Goal: Task Accomplishment & Management: Manage account settings

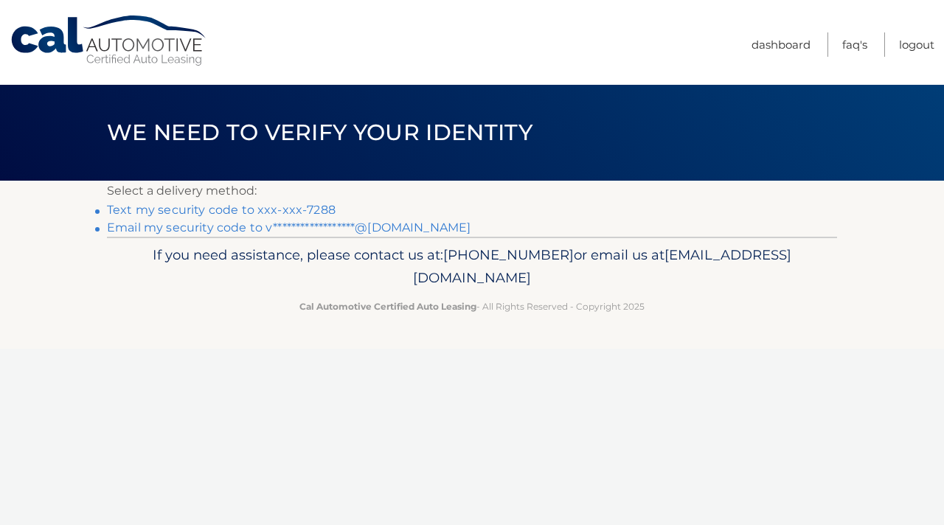
click at [294, 210] on link "Text my security code to xxx-xxx-7288" at bounding box center [221, 210] width 229 height 14
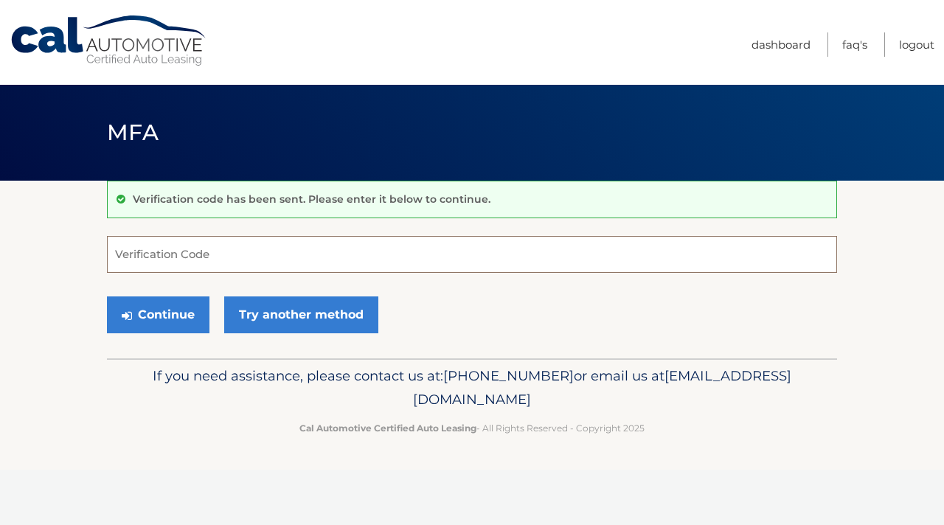
click at [283, 249] on input "Verification Code" at bounding box center [472, 254] width 730 height 37
click at [136, 258] on input "28238" at bounding box center [472, 254] width 730 height 37
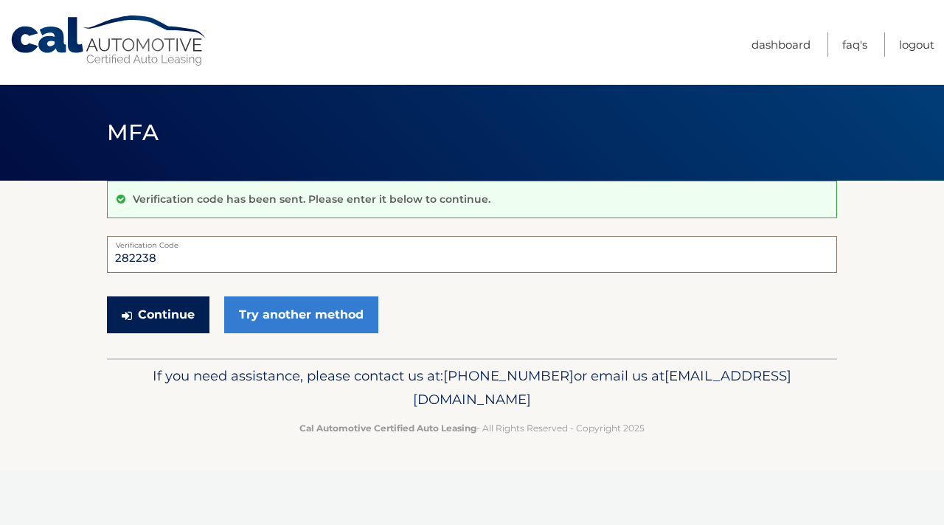
type input "282238"
click at [173, 313] on button "Continue" at bounding box center [158, 315] width 103 height 37
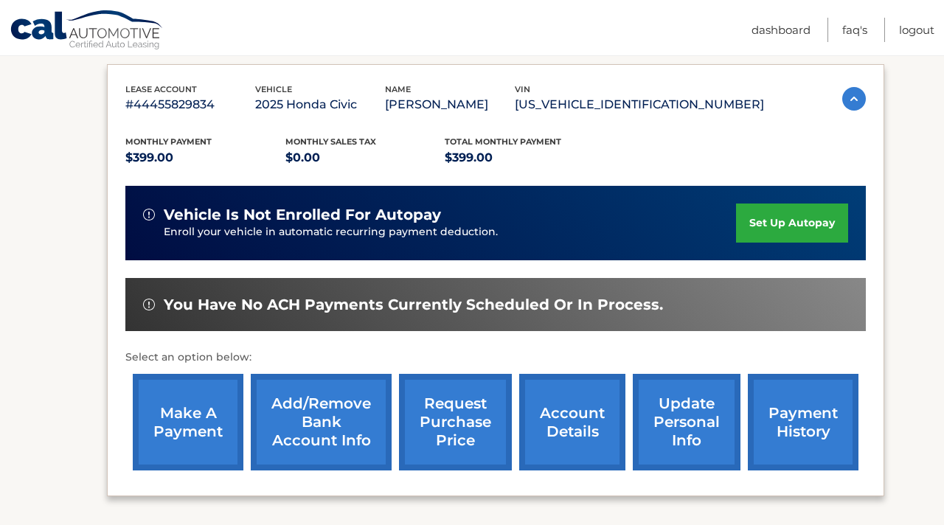
scroll to position [242, 0]
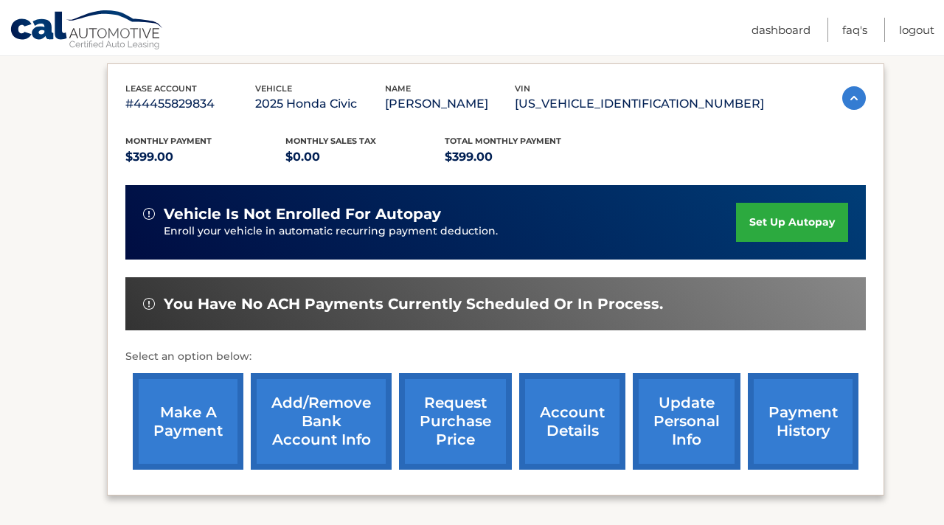
click at [772, 242] on link "set up autopay" at bounding box center [792, 222] width 112 height 39
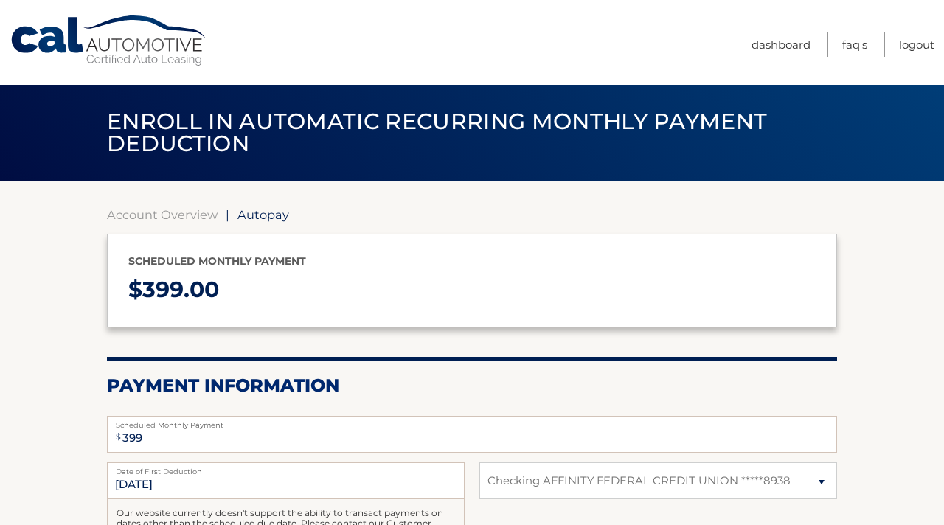
select select "MmJjNTZjMjAtZmQxMi00M2E4LWI3Y2UtNTRkMGMyZjFkOTlk"
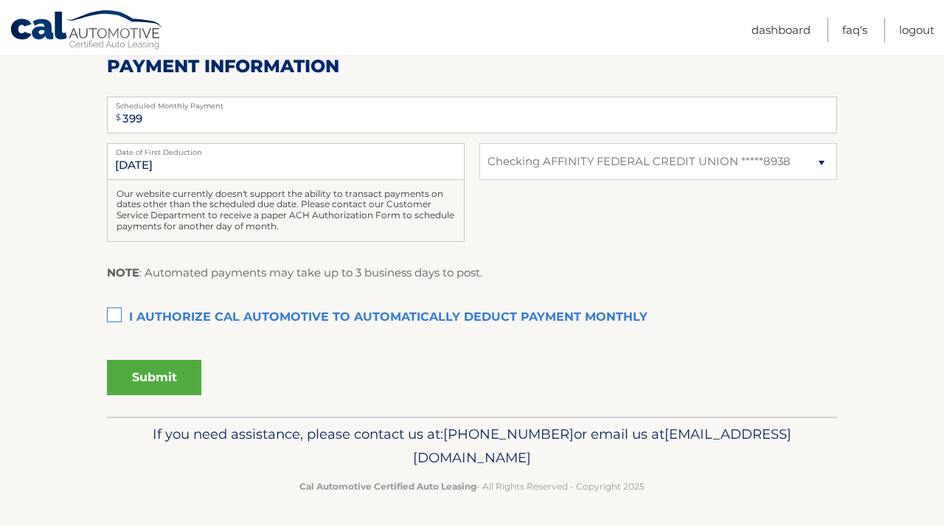
scroll to position [322, 0]
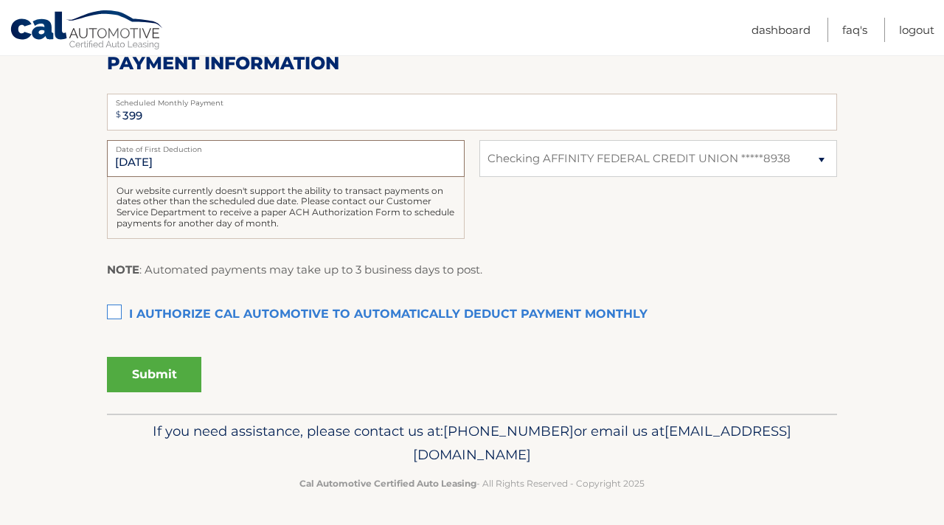
click at [234, 165] on input "9/20/2025" at bounding box center [286, 158] width 358 height 37
click at [120, 310] on label "I authorize cal automotive to automatically deduct payment monthly This checkbo…" at bounding box center [472, 315] width 730 height 30
click at [0, 0] on input "I authorize cal automotive to automatically deduct payment monthly This checkbo…" at bounding box center [0, 0] width 0 height 0
click at [138, 367] on button "Submit" at bounding box center [154, 374] width 94 height 35
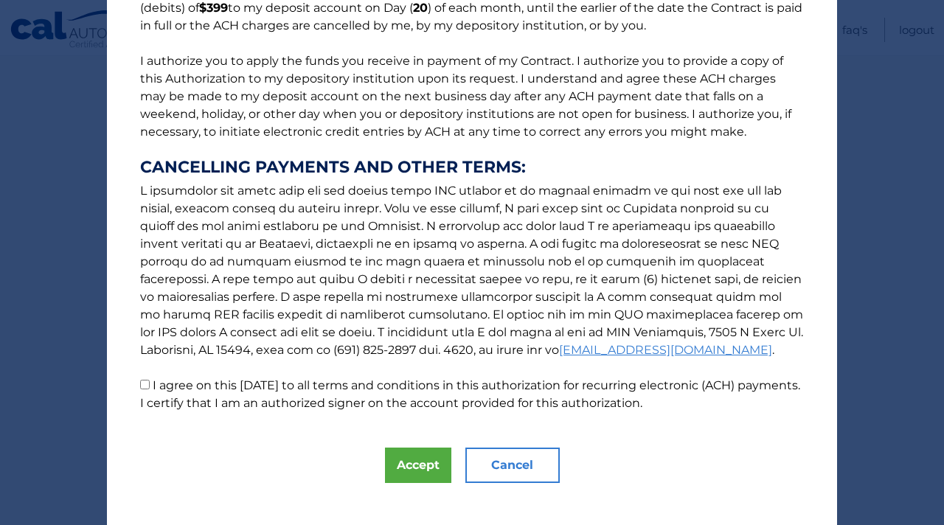
scroll to position [171, 0]
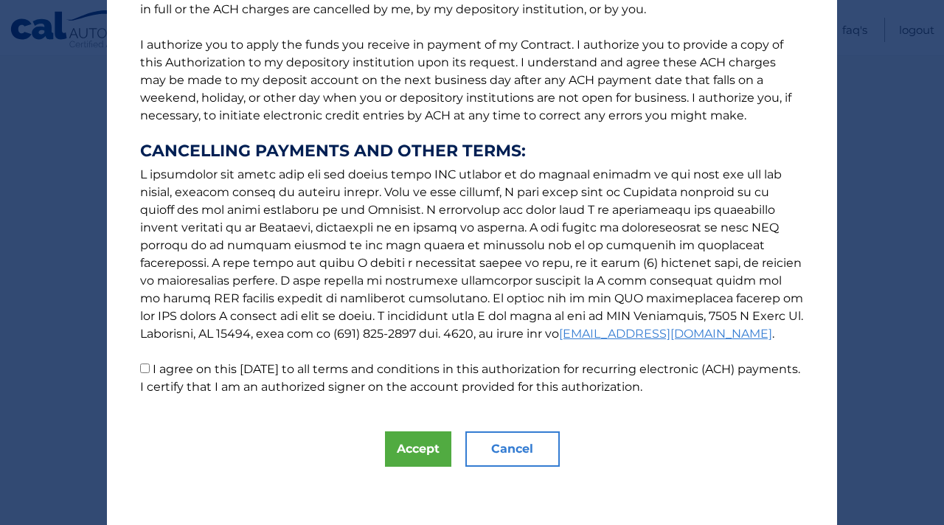
click at [149, 370] on input "I agree on this 09/18/2025 to all terms and conditions in this authorization fo…" at bounding box center [145, 369] width 10 height 10
checkbox input "true"
click at [412, 438] on button "Accept" at bounding box center [418, 449] width 66 height 35
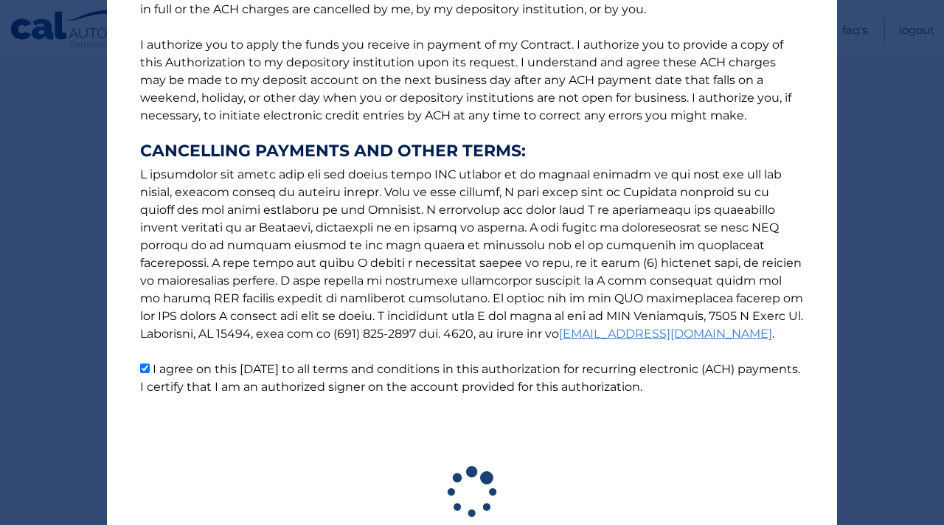
scroll to position [281, 0]
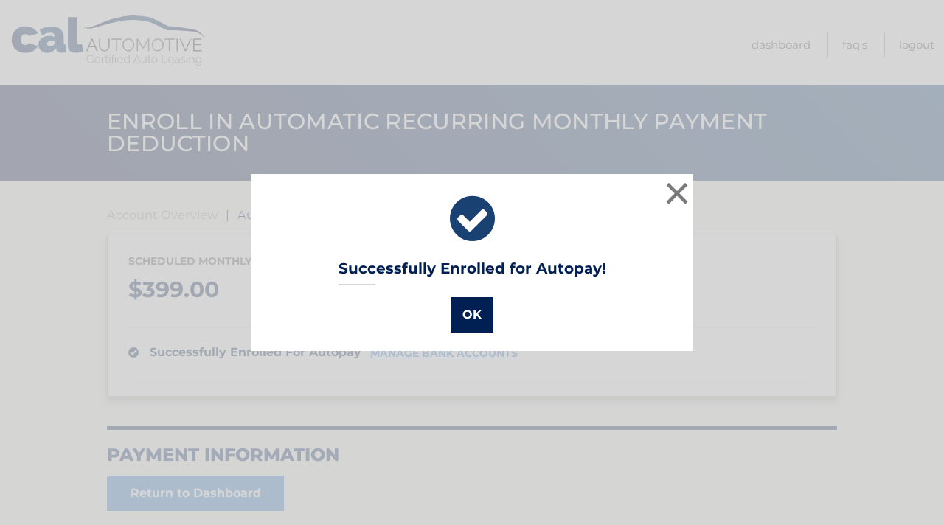
click at [468, 308] on button "OK" at bounding box center [472, 314] width 43 height 35
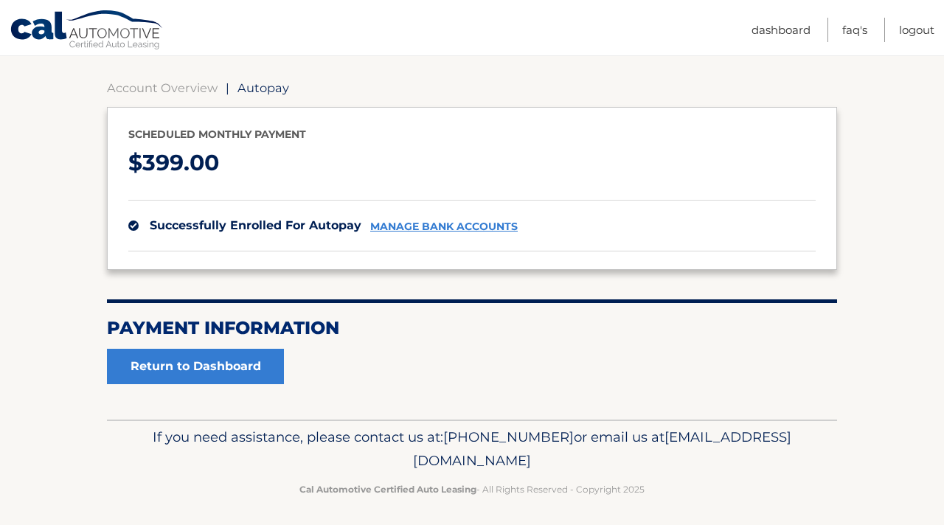
scroll to position [134, 0]
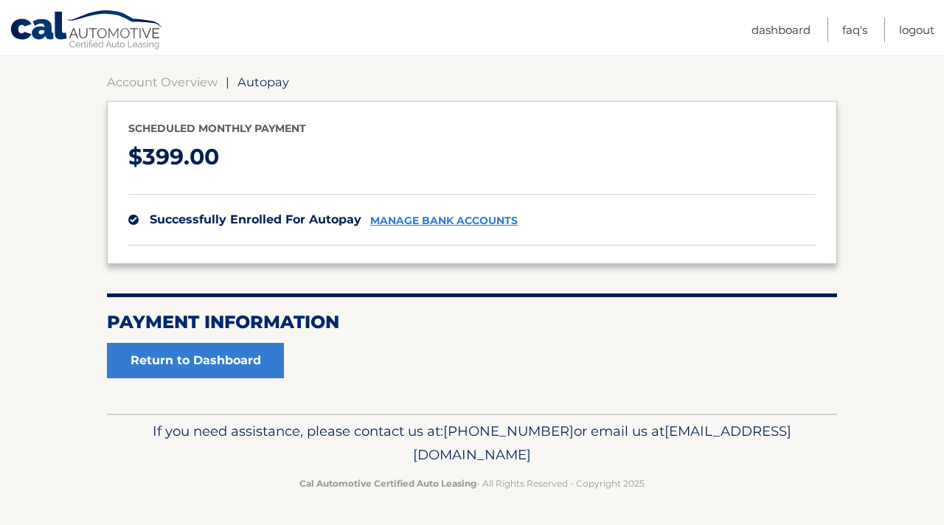
click at [429, 220] on link "manage bank accounts" at bounding box center [444, 221] width 148 height 13
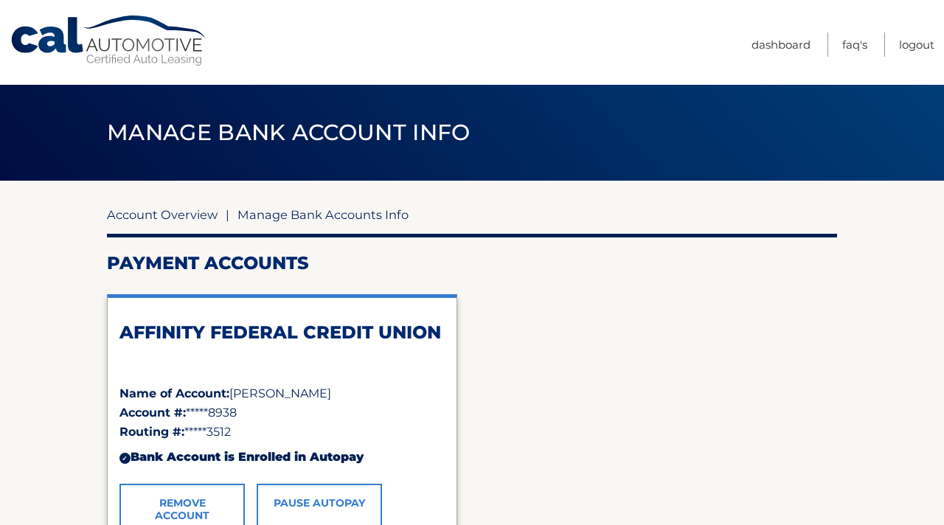
click at [201, 221] on link "Account Overview" at bounding box center [162, 214] width 111 height 15
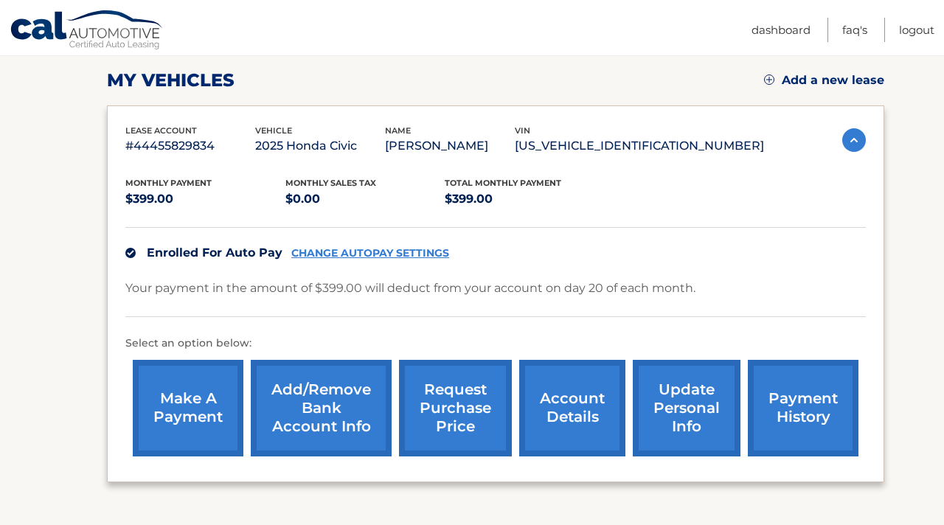
scroll to position [209, 0]
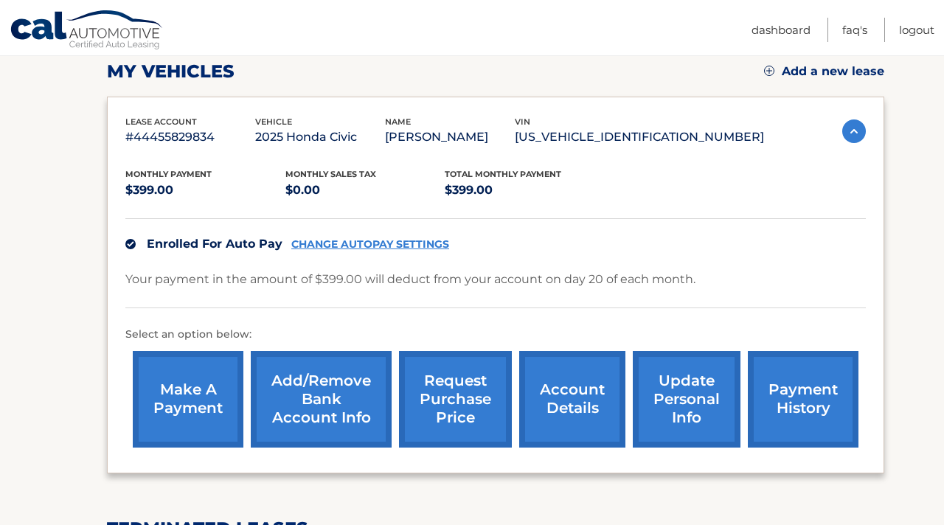
click at [342, 251] on link "CHANGE AUTOPAY SETTINGS" at bounding box center [370, 244] width 158 height 13
click at [209, 395] on link "make a payment" at bounding box center [188, 399] width 111 height 97
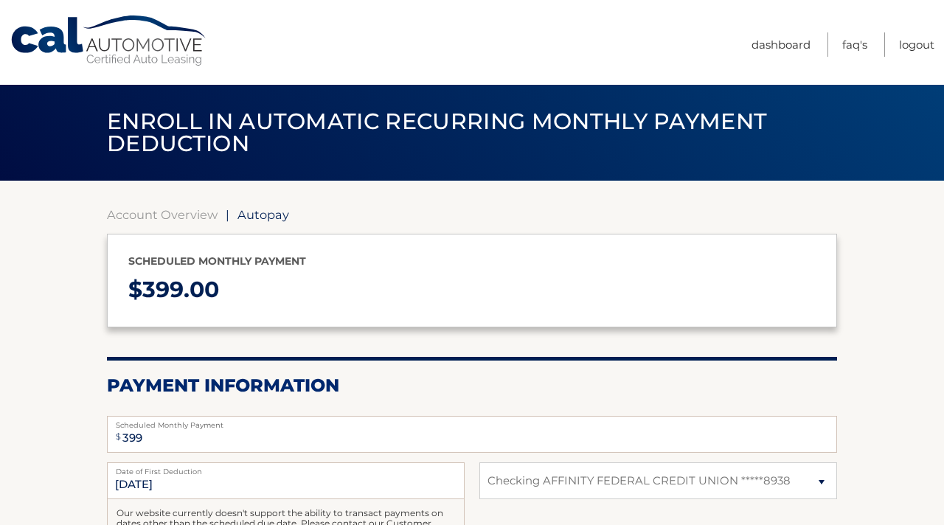
select select "MmJjNTZjMjAtZmQxMi00M2E4LWI3Y2UtNTRkMGMyZjFkOTlk"
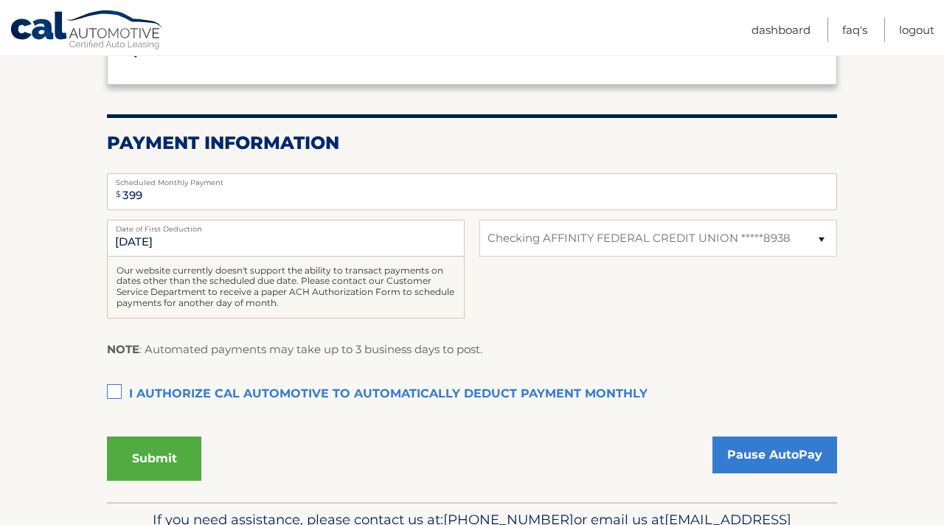
scroll to position [255, 0]
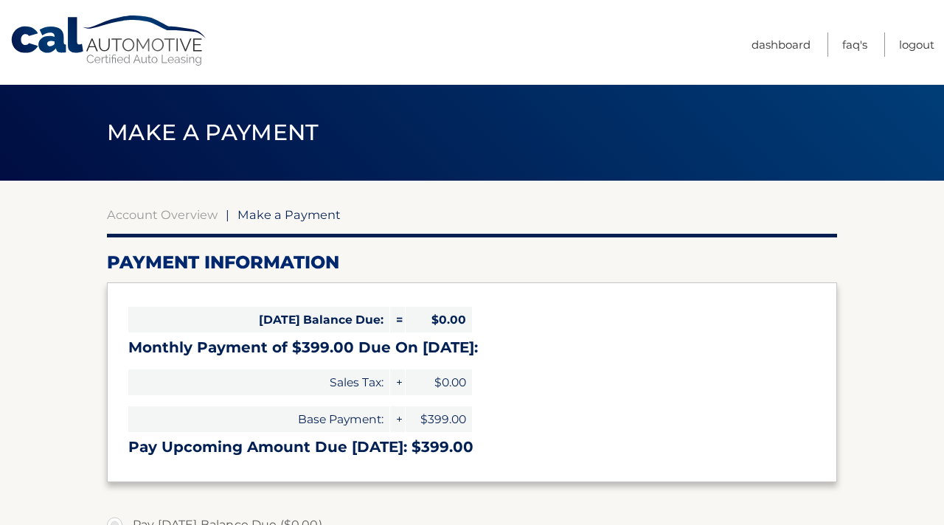
select select "MmJjNTZjMjAtZmQxMi00M2E4LWI3Y2UtNTRkMGMyZjFkOTlk"
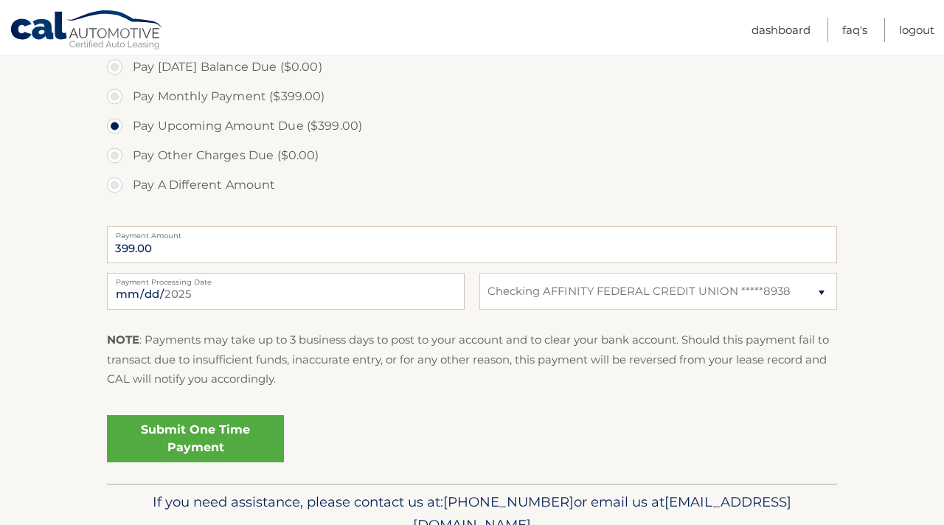
scroll to position [475, 0]
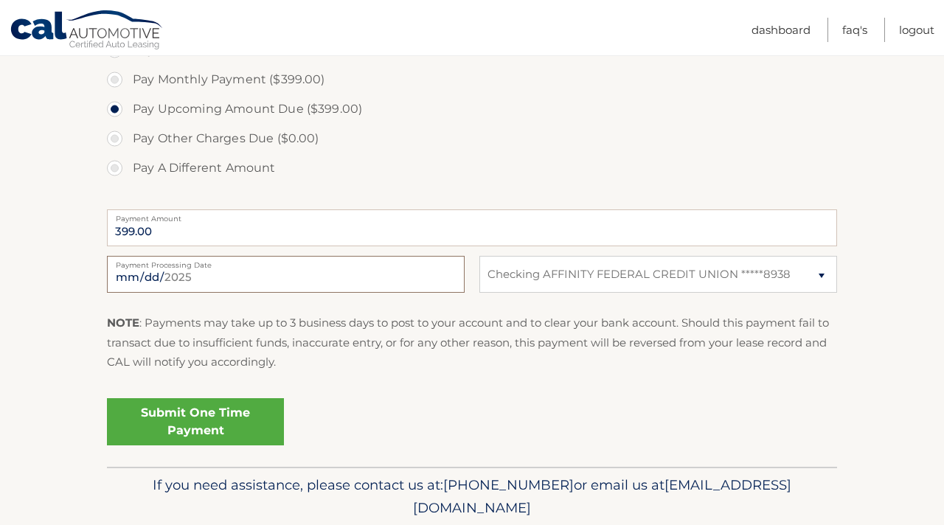
click at [142, 274] on input "2025-09-18" at bounding box center [286, 274] width 358 height 37
click at [436, 100] on label "Pay Upcoming Amount Due ($399.00)" at bounding box center [472, 109] width 730 height 30
click at [128, 100] on input "Pay Upcoming Amount Due ($399.00)" at bounding box center [120, 106] width 15 height 24
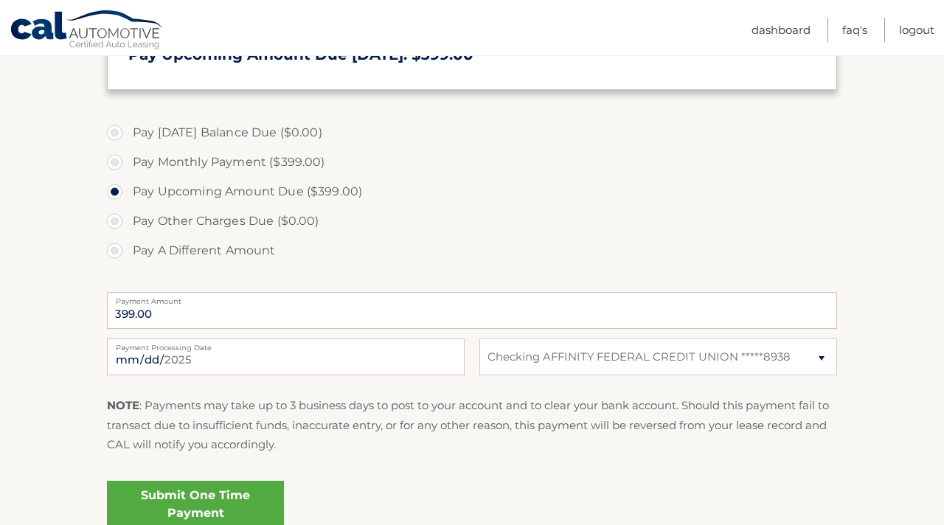
scroll to position [393, 0]
click at [148, 362] on input "2025-09-18" at bounding box center [286, 356] width 358 height 37
type input "2025-09-23"
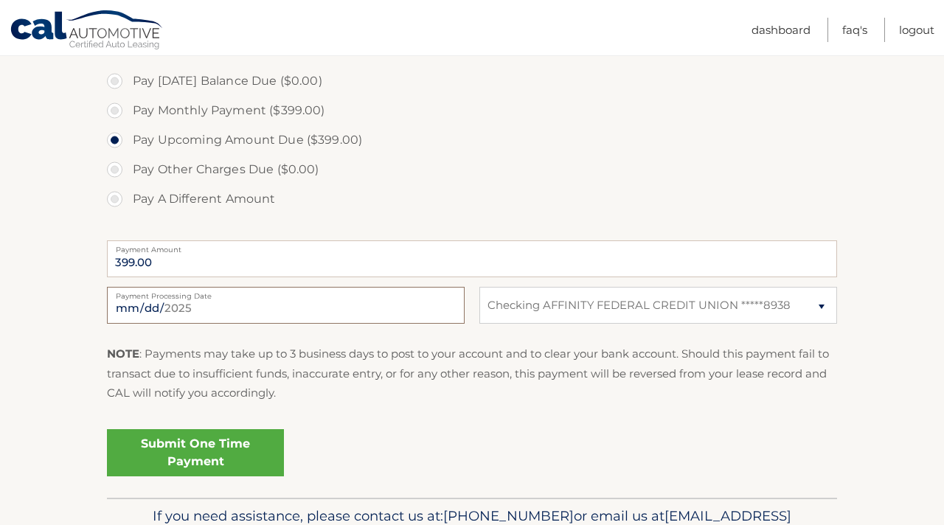
scroll to position [472, 0]
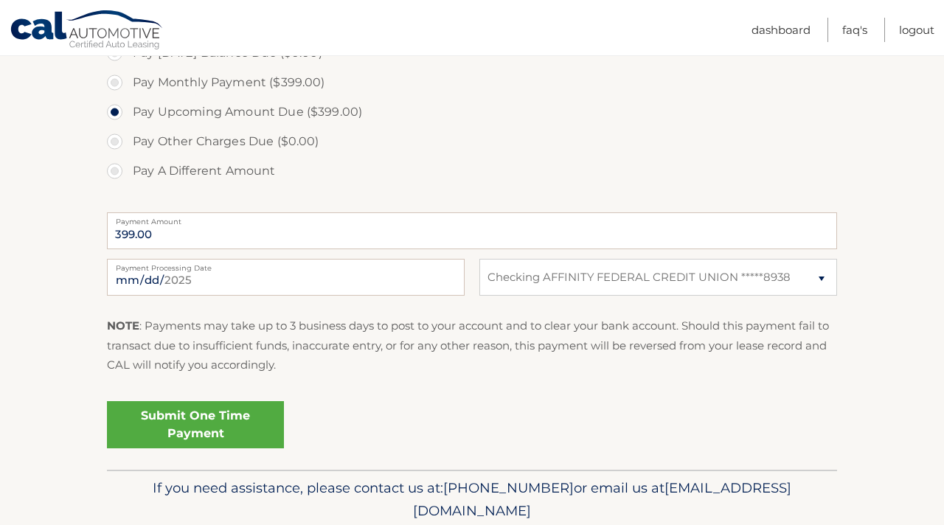
click at [177, 412] on link "Submit One Time Payment" at bounding box center [195, 424] width 177 height 47
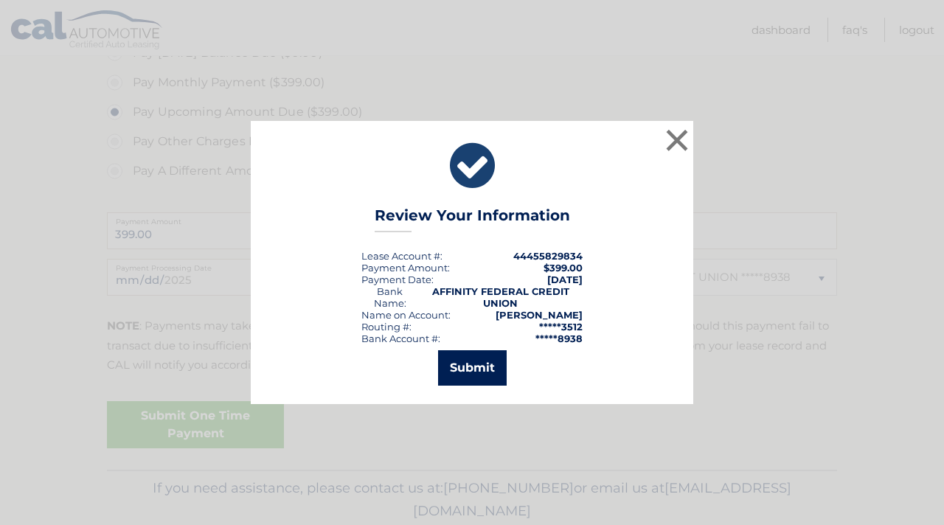
click at [470, 359] on button "Submit" at bounding box center [472, 367] width 69 height 35
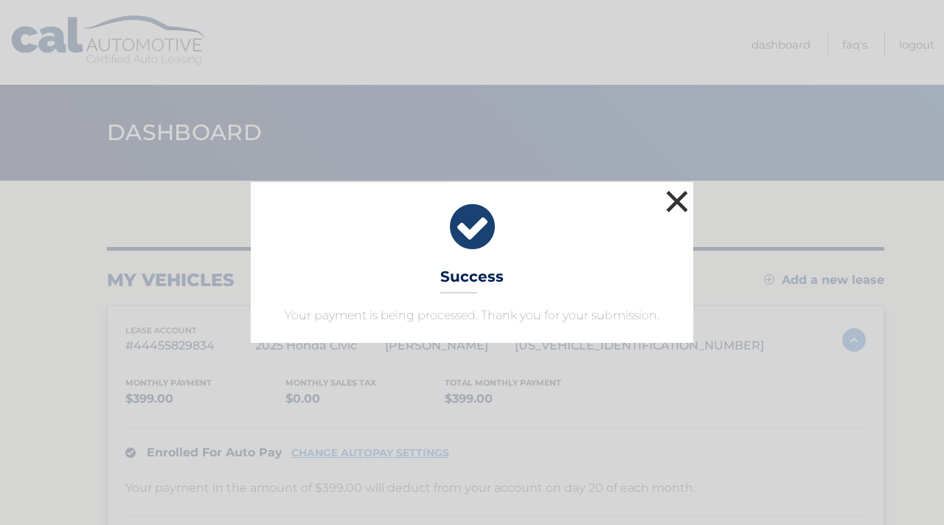
click at [686, 193] on button "×" at bounding box center [678, 202] width 30 height 30
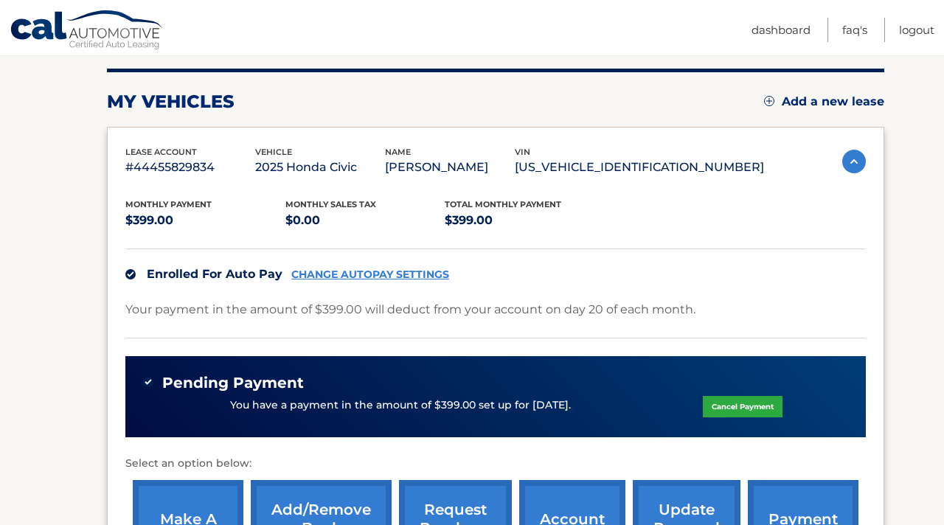
scroll to position [180, 0]
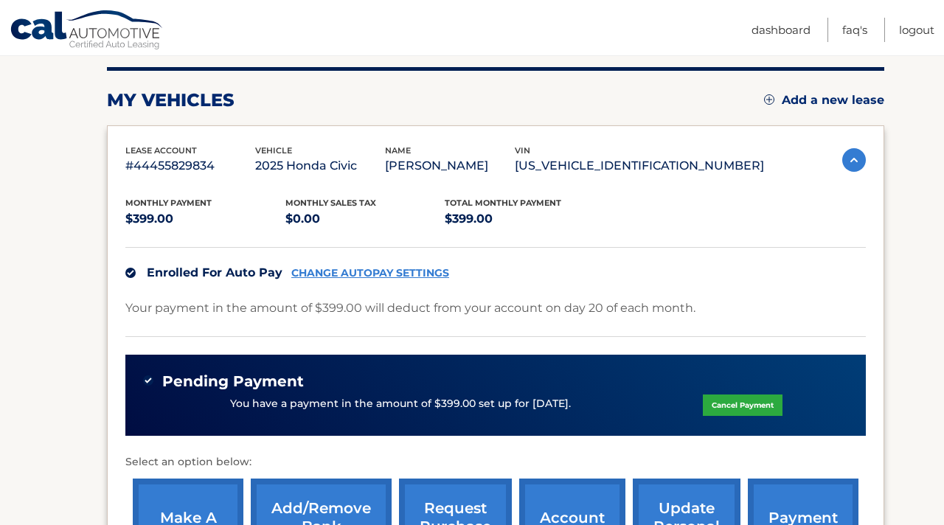
click at [400, 280] on link "CHANGE AUTOPAY SETTINGS" at bounding box center [370, 273] width 158 height 13
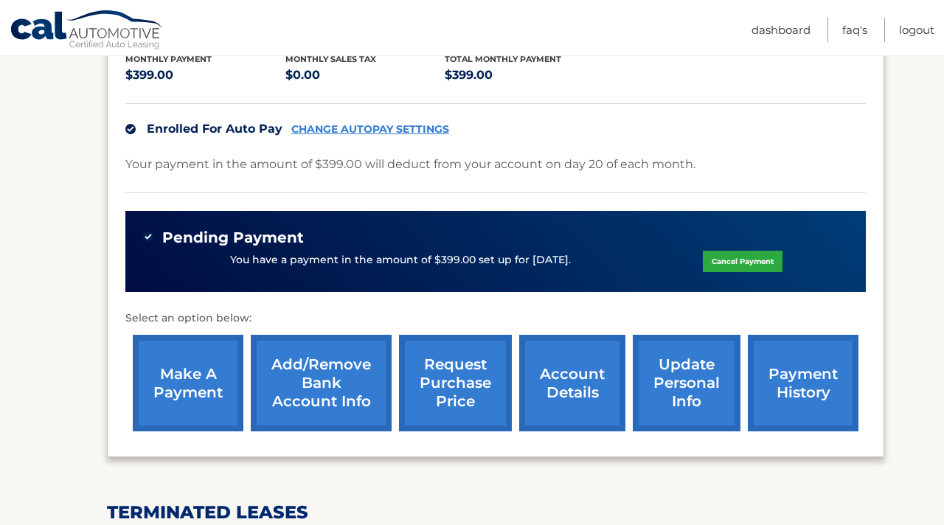
scroll to position [318, 0]
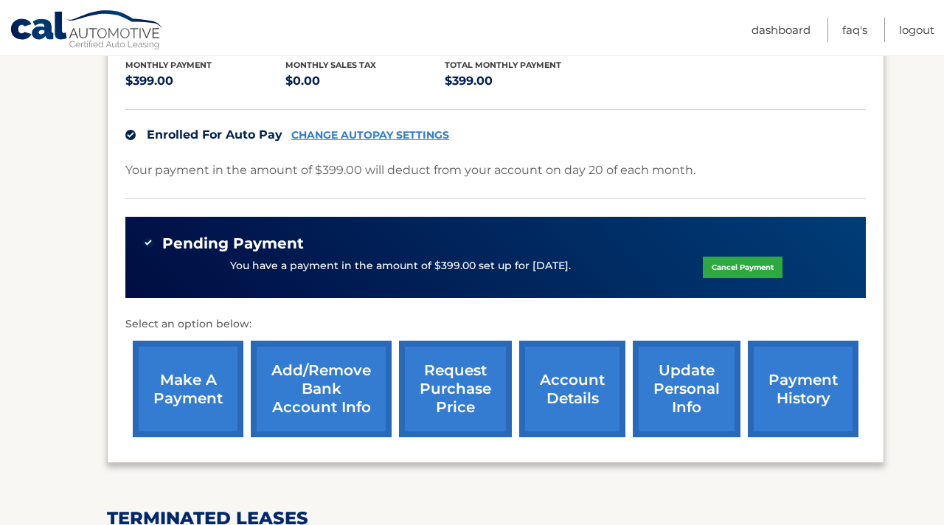
click at [350, 142] on link "CHANGE AUTOPAY SETTINGS" at bounding box center [370, 135] width 158 height 13
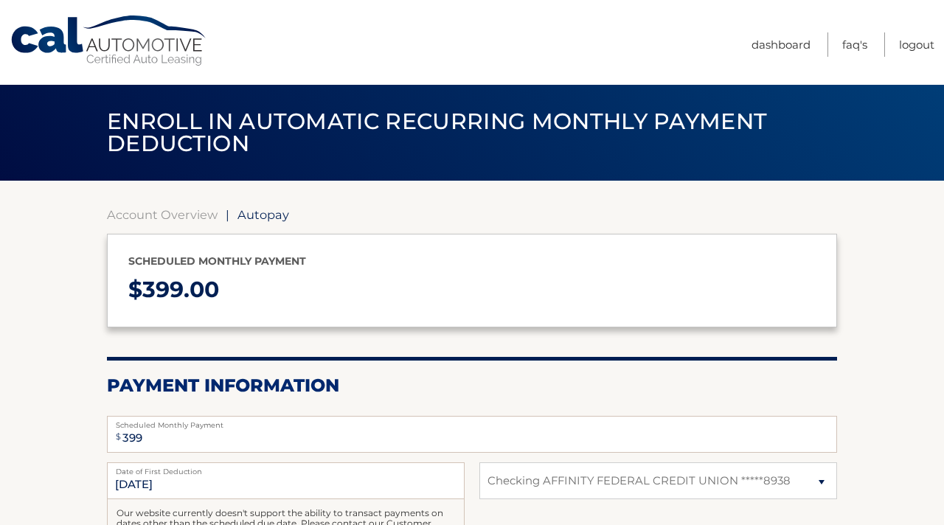
select select "MmJjNTZjMjAtZmQxMi00M2E4LWI3Y2UtNTRkMGMyZjFkOTlk"
click at [266, 213] on span "Autopay" at bounding box center [264, 214] width 52 height 15
select select "MmJjNTZjMjAtZmQxMi00M2E4LWI3Y2UtNTRkMGMyZjFkOTlk"
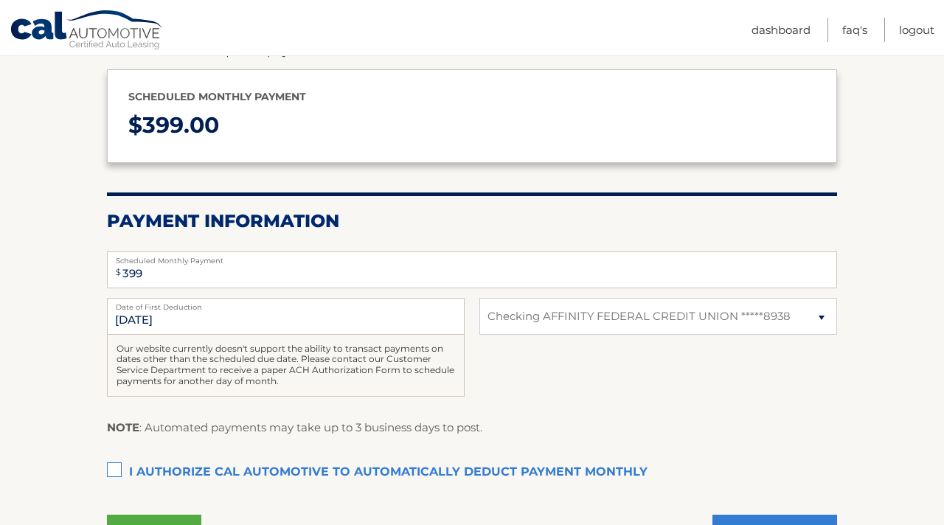
scroll to position [186, 0]
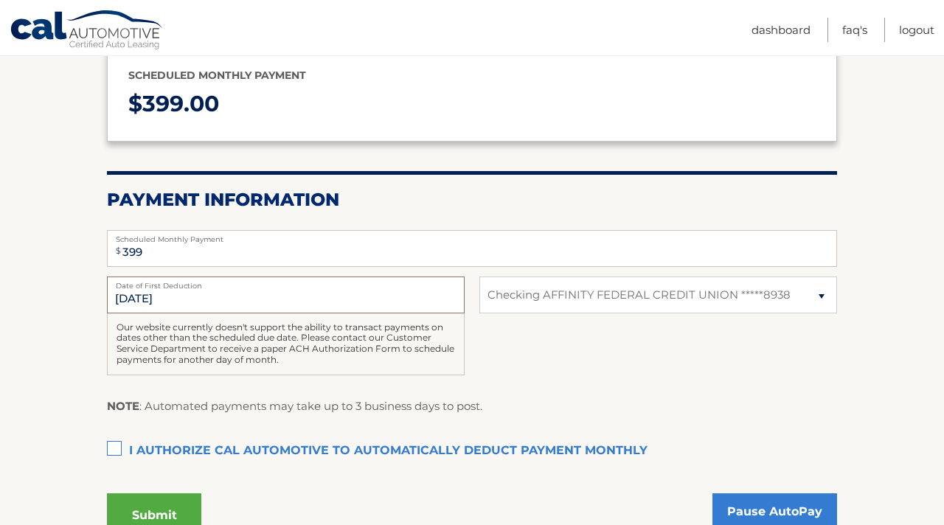
click at [204, 299] on input "9/20/2025" at bounding box center [286, 295] width 358 height 37
click at [153, 297] on input "9/20/2025" at bounding box center [286, 295] width 358 height 37
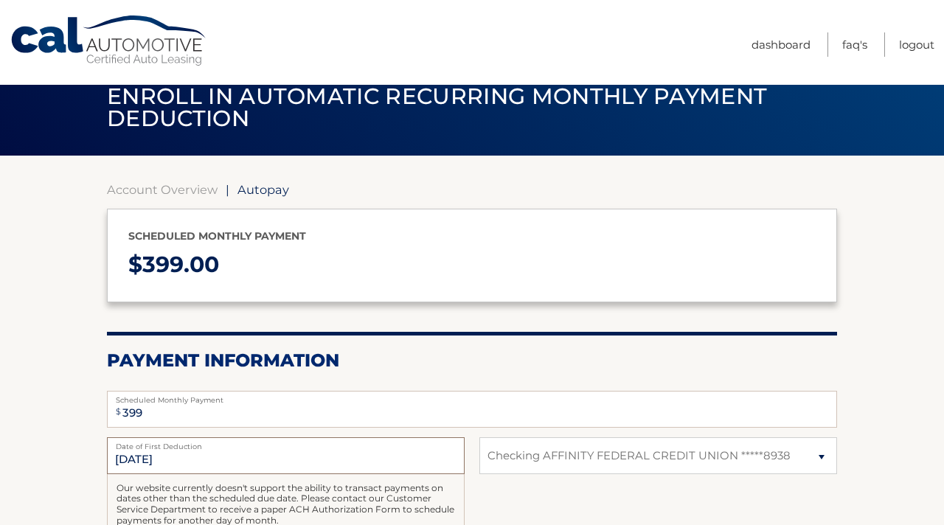
scroll to position [12, 0]
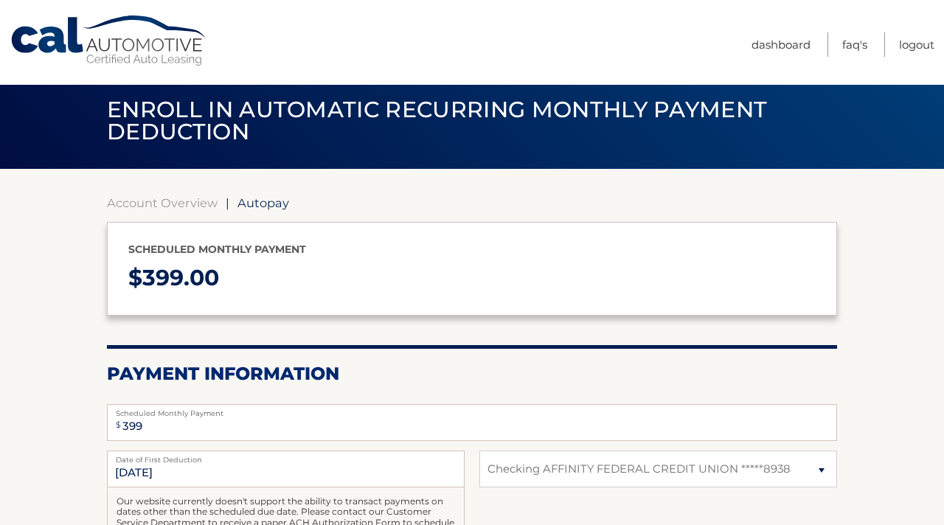
click at [254, 204] on span "Autopay" at bounding box center [264, 203] width 52 height 15
click at [165, 198] on link "Account Overview" at bounding box center [162, 203] width 111 height 15
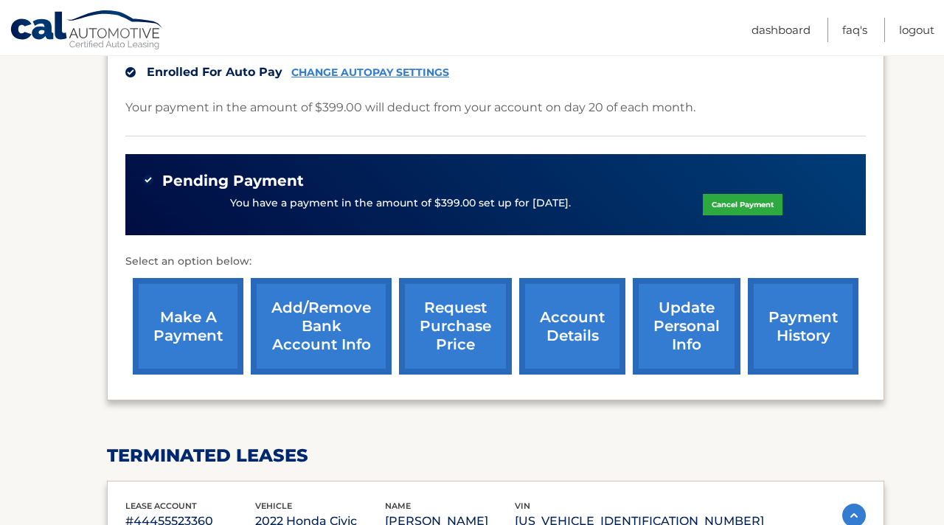
scroll to position [380, 0]
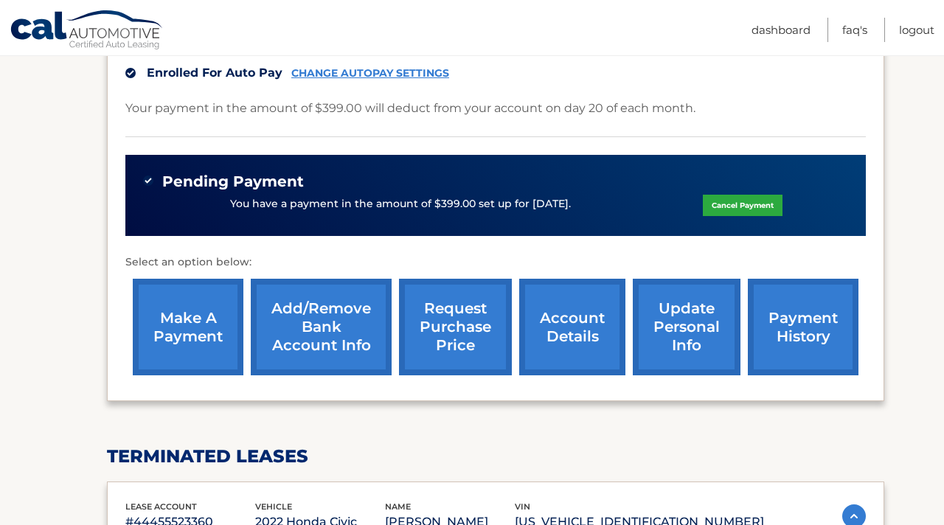
click at [550, 337] on link "account details" at bounding box center [572, 327] width 106 height 97
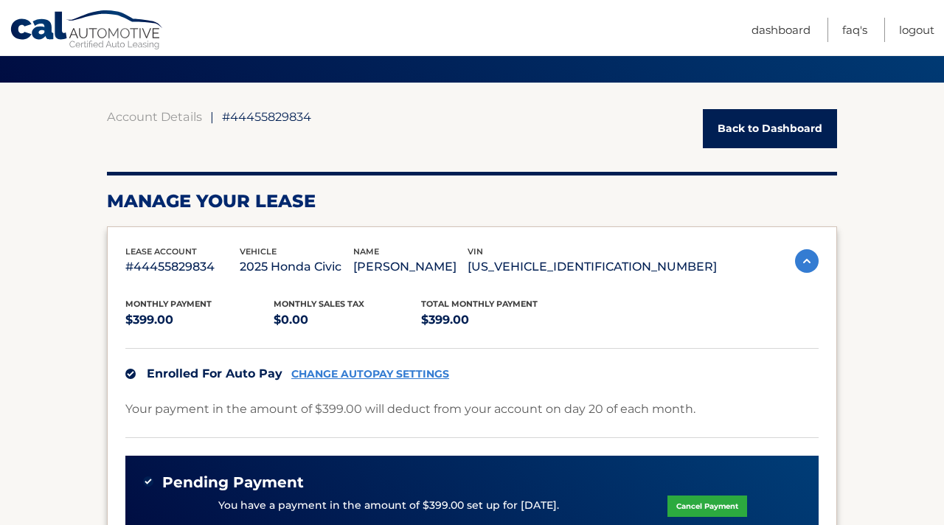
scroll to position [122, 0]
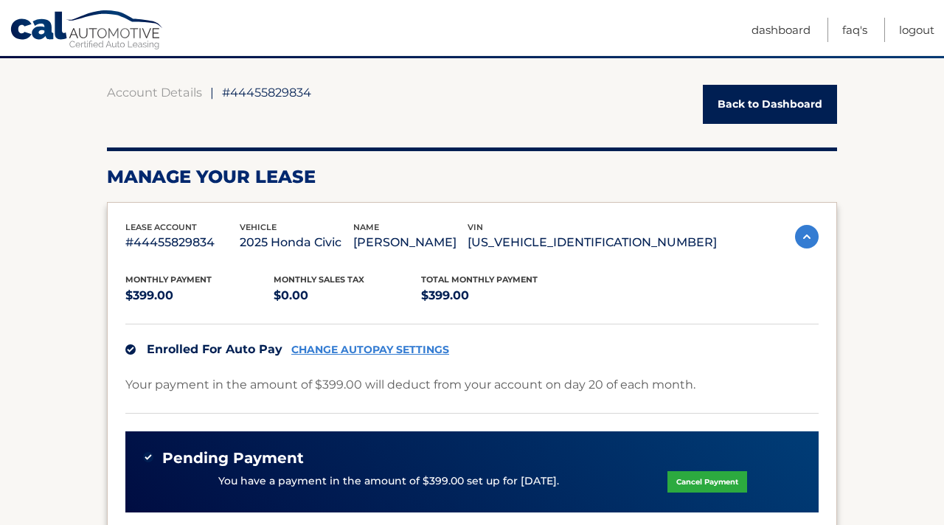
click at [316, 356] on link "CHANGE AUTOPAY SETTINGS" at bounding box center [370, 350] width 158 height 13
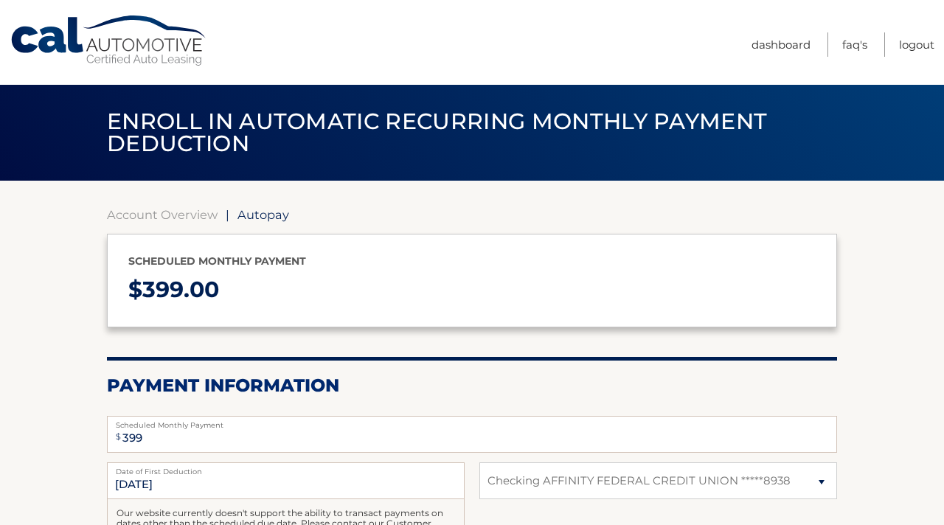
select select "MmJjNTZjMjAtZmQxMi00M2E4LWI3Y2UtNTRkMGMyZjFkOTlk"
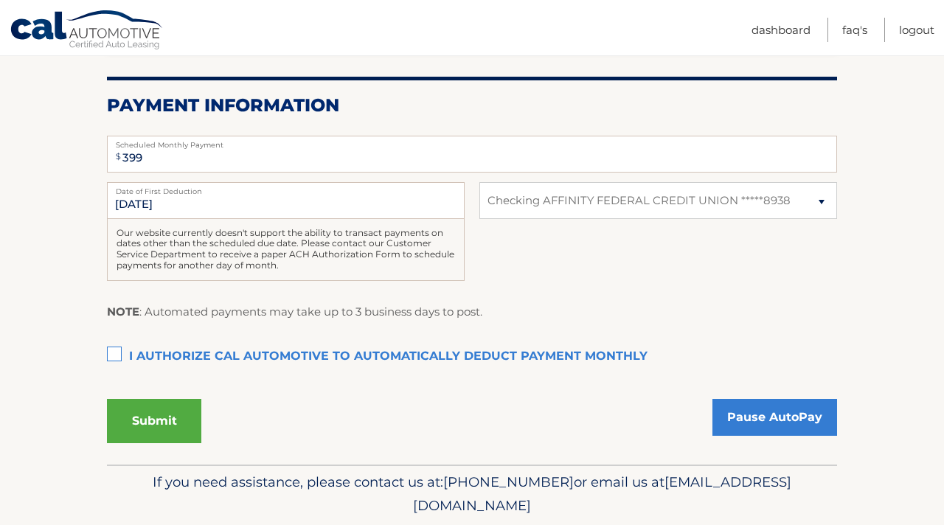
scroll to position [331, 0]
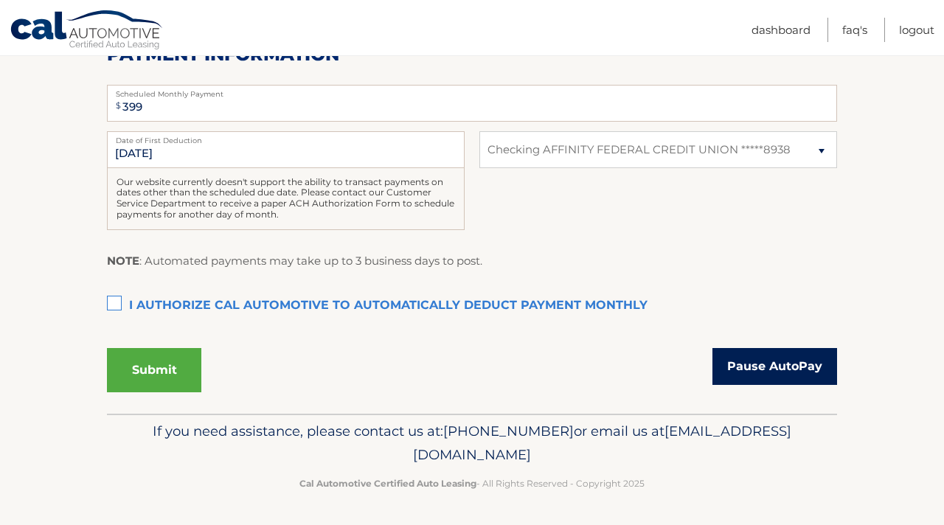
click at [784, 353] on link "Pause AutoPay" at bounding box center [775, 366] width 125 height 37
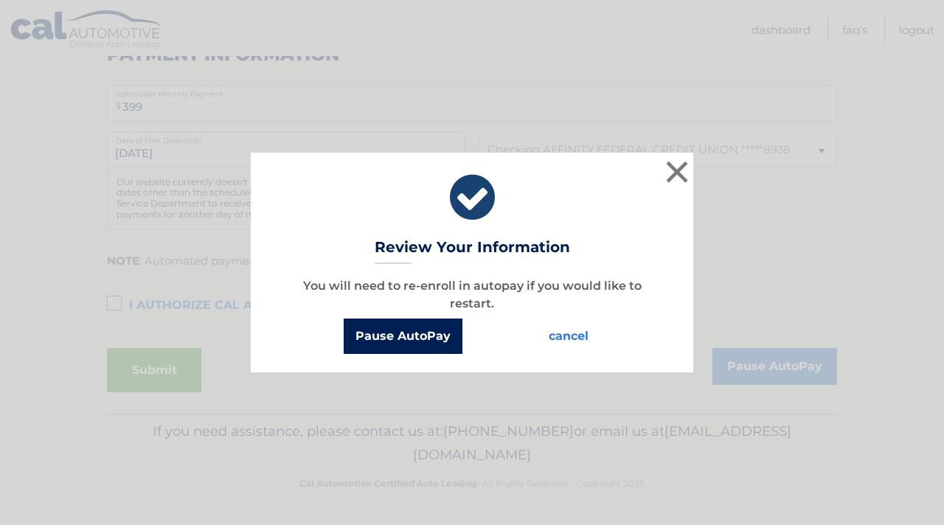
click at [449, 342] on button "Pause AutoPay" at bounding box center [403, 336] width 119 height 35
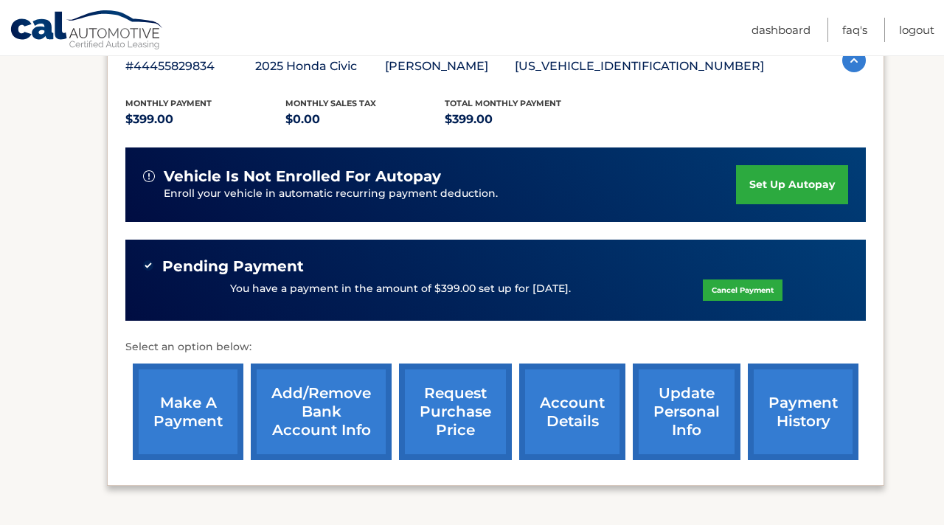
scroll to position [295, 0]
